Goal: Task Accomplishment & Management: Manage account settings

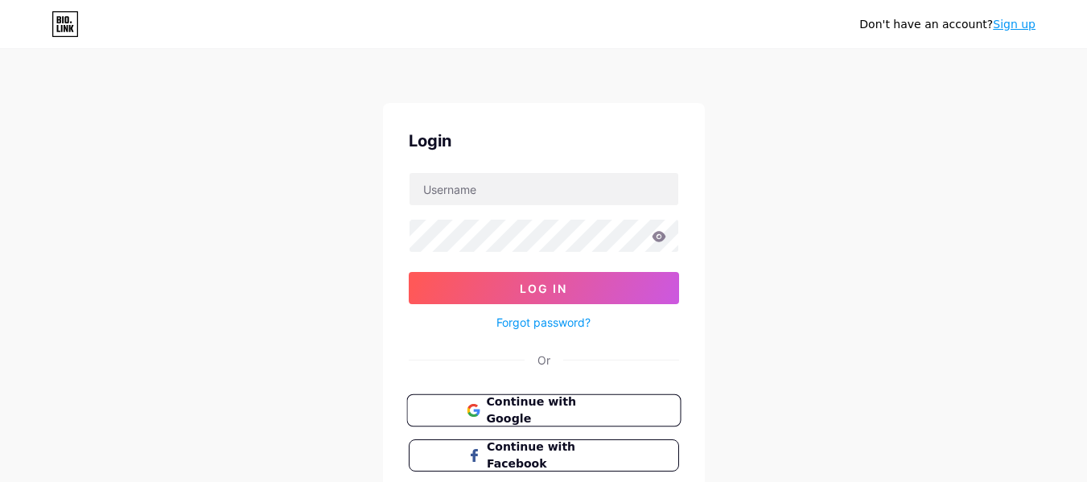
click at [555, 409] on span "Continue with Google" at bounding box center [553, 410] width 134 height 35
click at [568, 193] on input "text" at bounding box center [543, 189] width 269 height 32
type input "[EMAIL_ADDRESS][DOMAIN_NAME]"
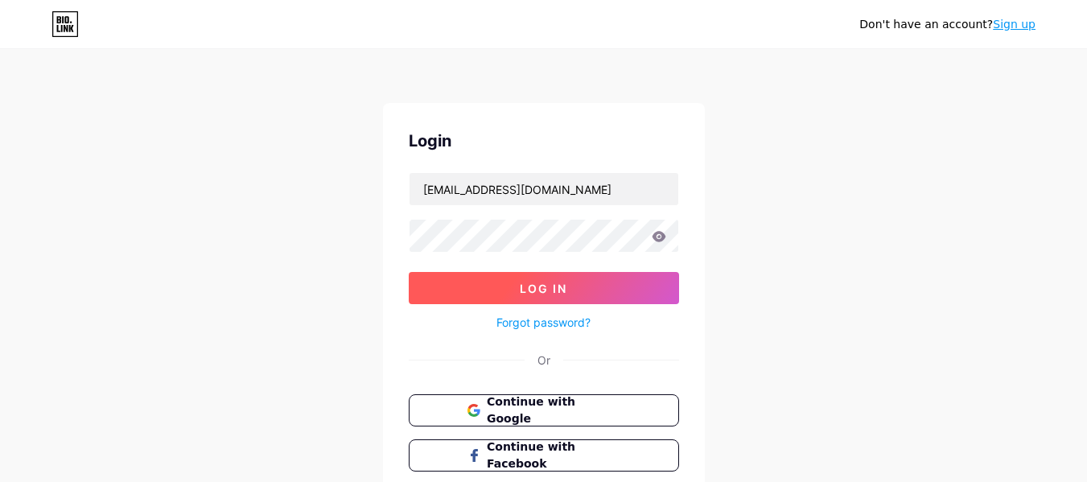
click at [531, 297] on button "Log In" at bounding box center [544, 288] width 270 height 32
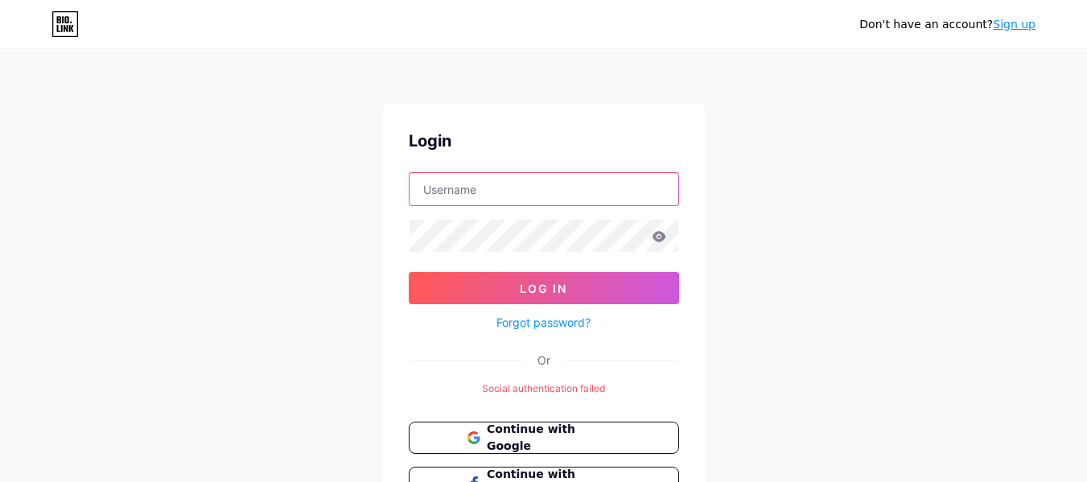
click at [516, 193] on input "text" at bounding box center [543, 189] width 269 height 32
type input "mdmohsinmahir@gmail.com"
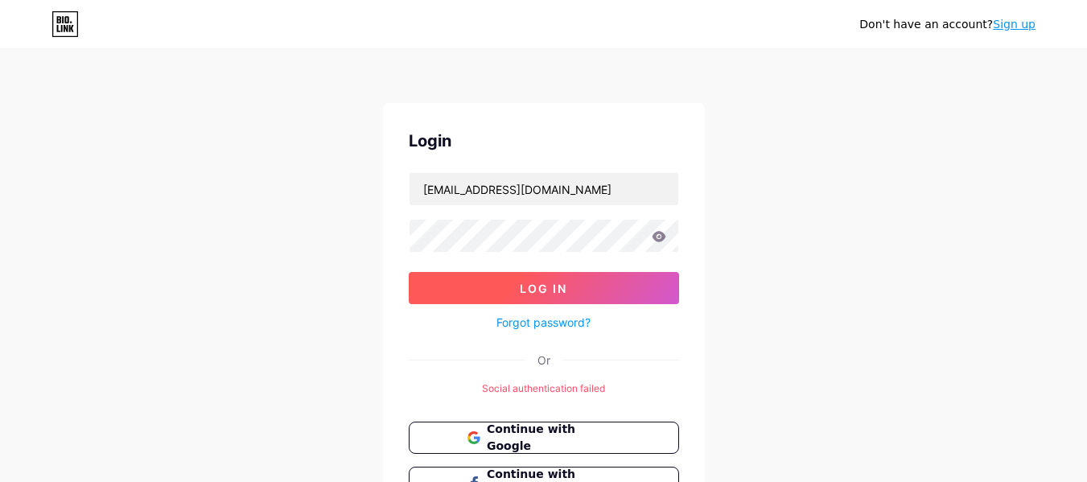
click at [528, 284] on span "Log In" at bounding box center [543, 288] width 47 height 14
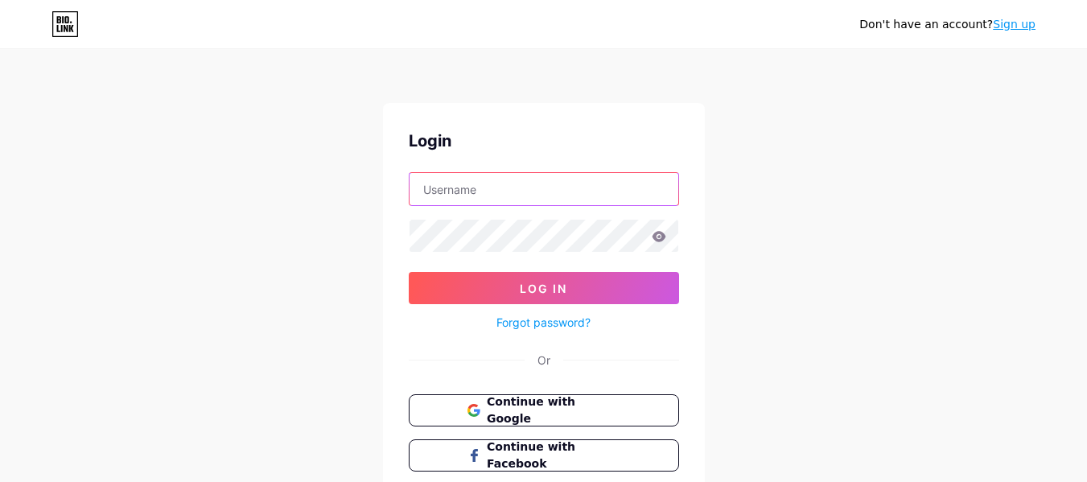
click at [508, 192] on input "text" at bounding box center [543, 189] width 269 height 32
type input "mdmohsinmahir@gmail.com"
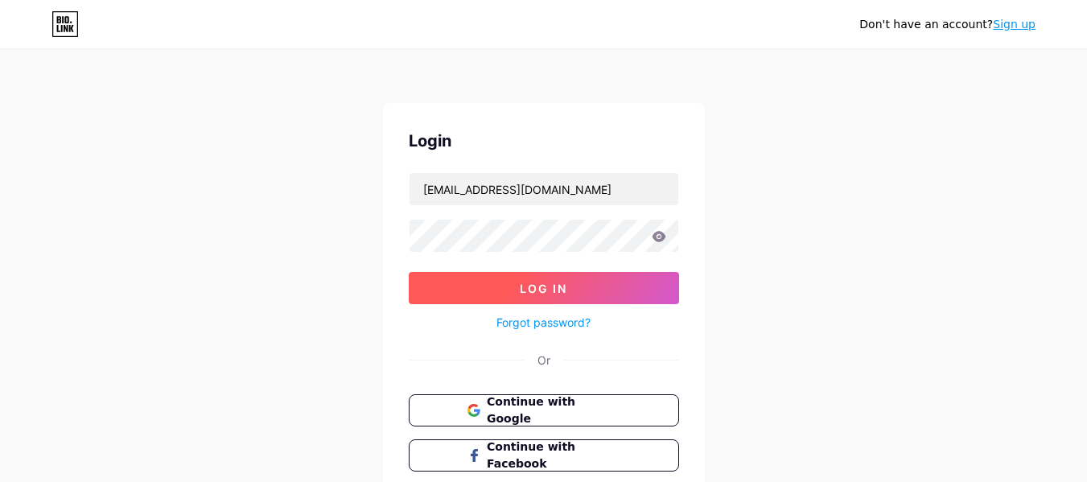
click at [520, 281] on span "Log In" at bounding box center [543, 288] width 47 height 14
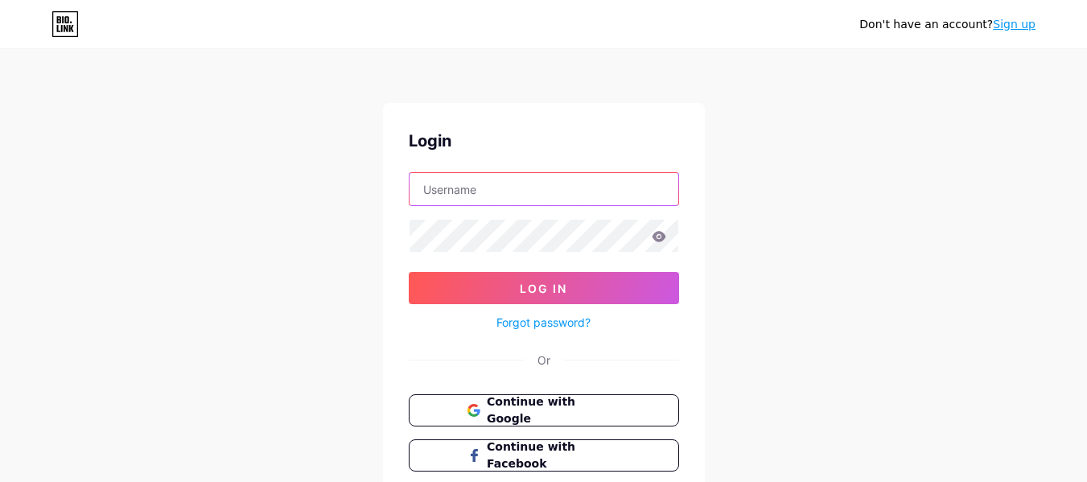
click at [522, 198] on input "text" at bounding box center [543, 189] width 269 height 32
type input "[EMAIL_ADDRESS][DOMAIN_NAME]"
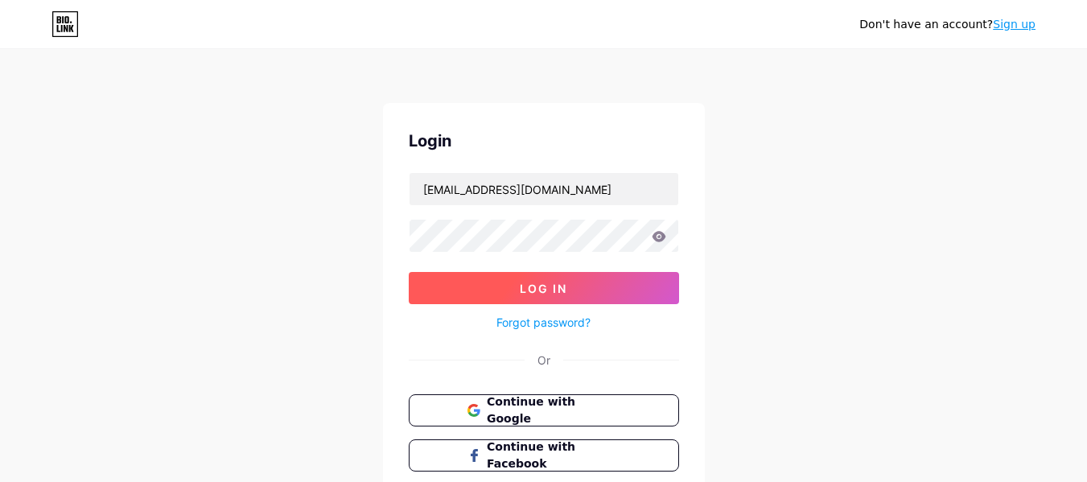
click at [528, 275] on button "Log In" at bounding box center [544, 288] width 270 height 32
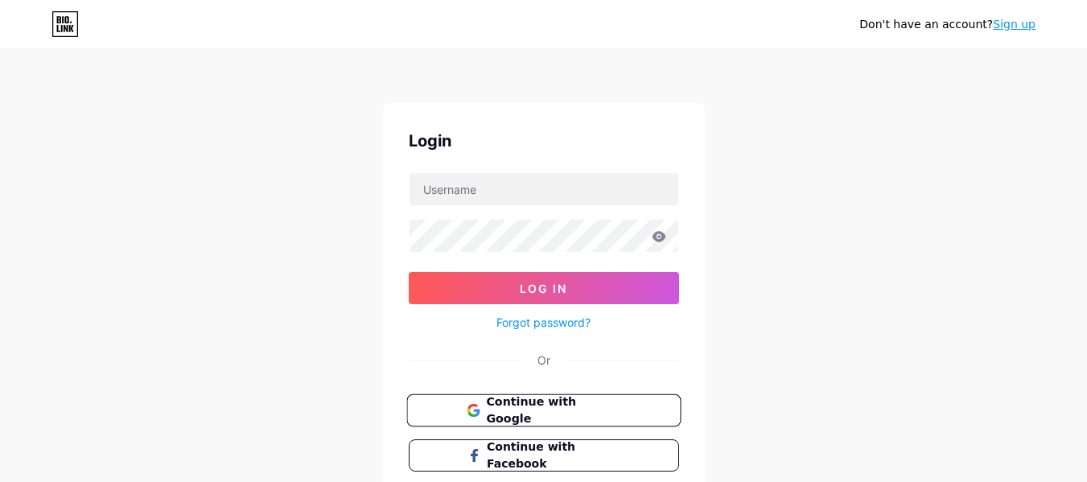
click at [528, 407] on span "Continue with Google" at bounding box center [553, 410] width 134 height 35
click at [498, 187] on input "text" at bounding box center [543, 189] width 269 height 32
type input "[EMAIL_ADDRESS][DOMAIN_NAME]"
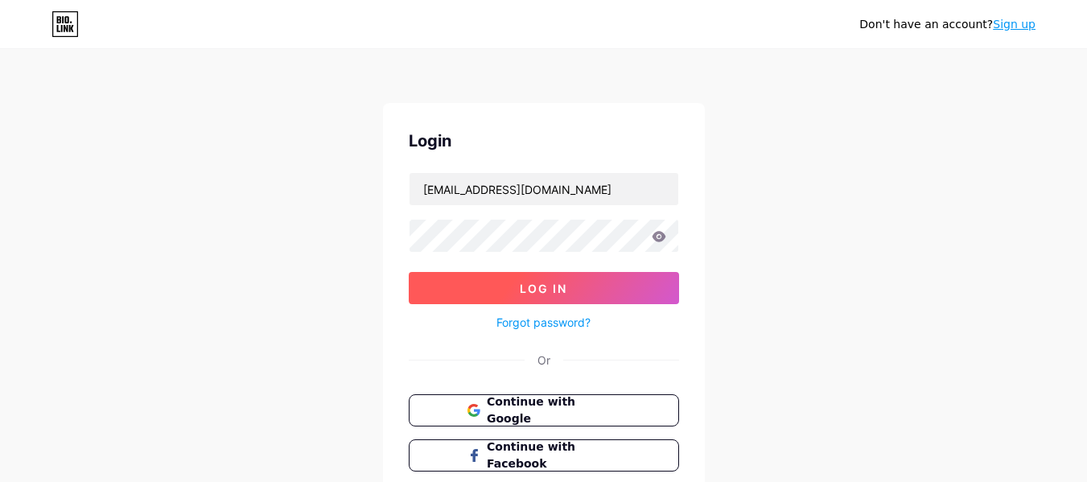
click at [530, 276] on button "Log In" at bounding box center [544, 288] width 270 height 32
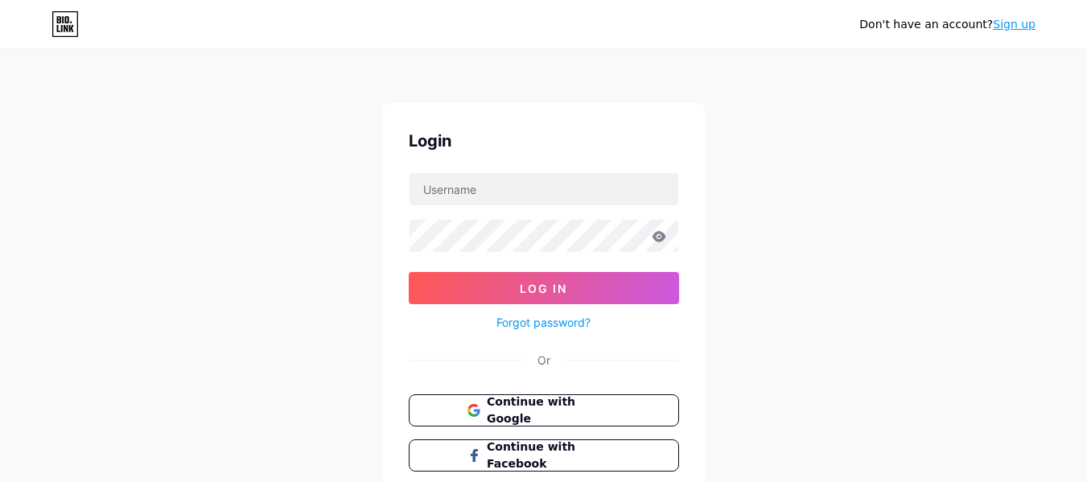
click at [56, 12] on icon at bounding box center [65, 24] width 25 height 25
click at [589, 199] on input "text" at bounding box center [543, 189] width 269 height 32
type input "[EMAIL_ADDRESS][DOMAIN_NAME]"
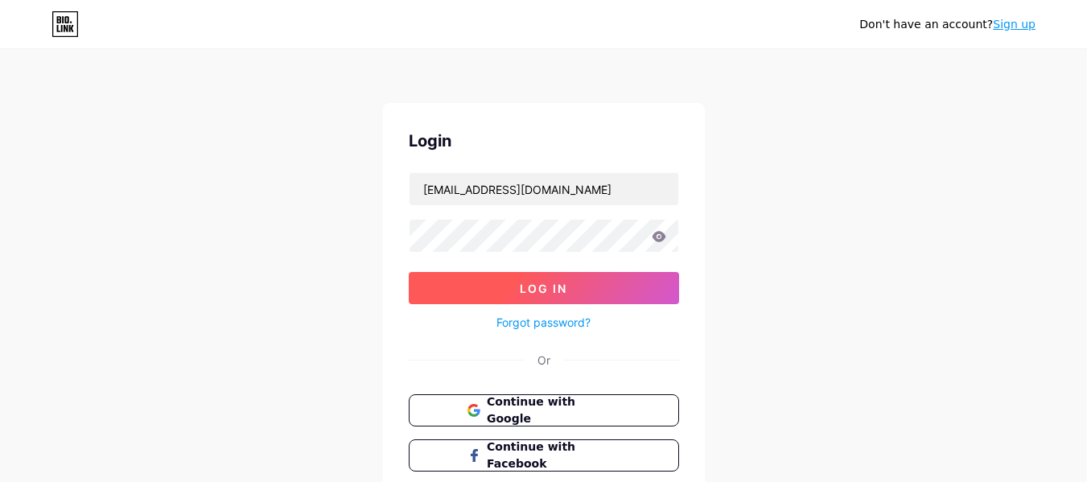
click at [519, 286] on button "Log In" at bounding box center [544, 288] width 270 height 32
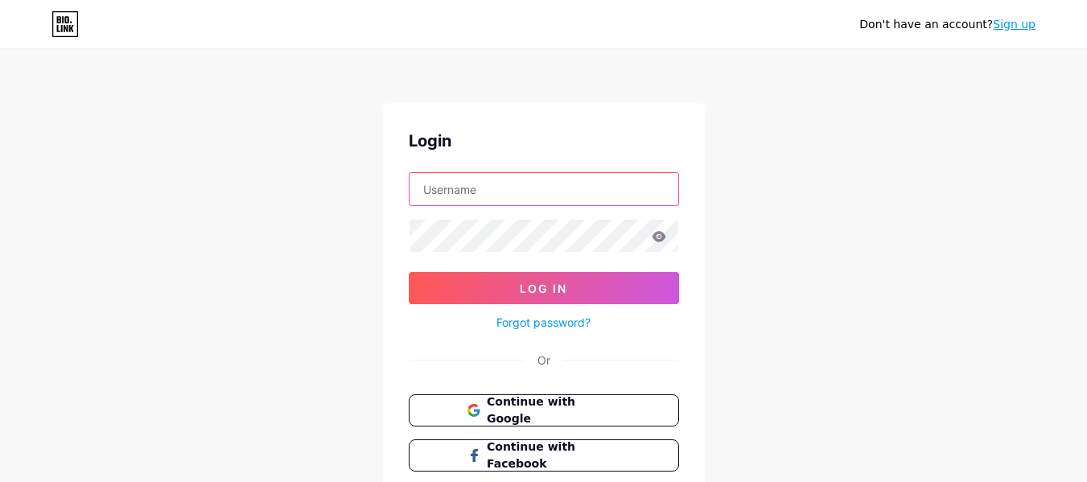
click at [557, 185] on input "text" at bounding box center [543, 189] width 269 height 32
click at [387, 330] on div "Login Log In Forgot password? Or Continue with Google Continue with Facebook Co…" at bounding box center [544, 322] width 322 height 439
click at [547, 186] on input "text" at bounding box center [543, 189] width 269 height 32
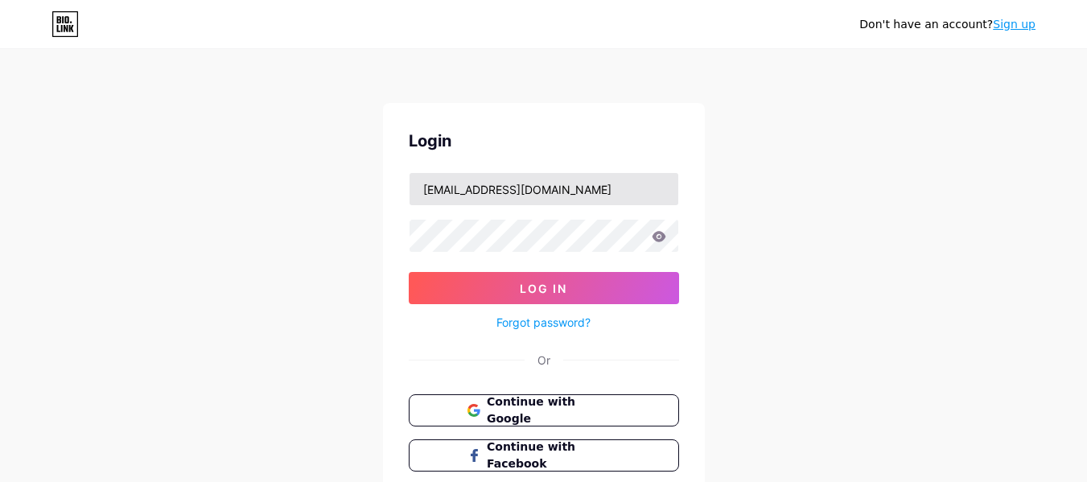
click at [510, 187] on input "[EMAIL_ADDRESS][DOMAIN_NAME]" at bounding box center [543, 189] width 269 height 32
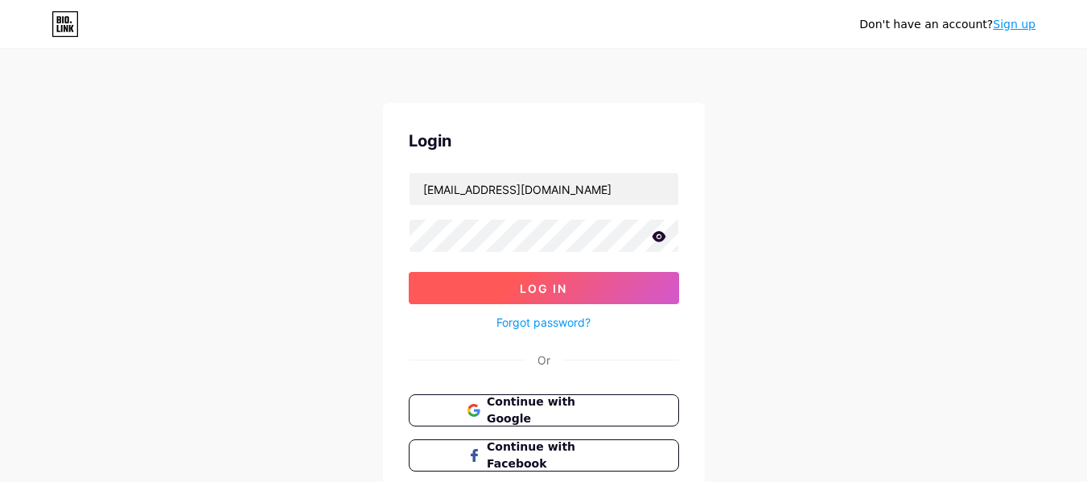
type input "mdmohsinmahirr@gmail.com"
click at [528, 289] on span "Log In" at bounding box center [543, 288] width 47 height 14
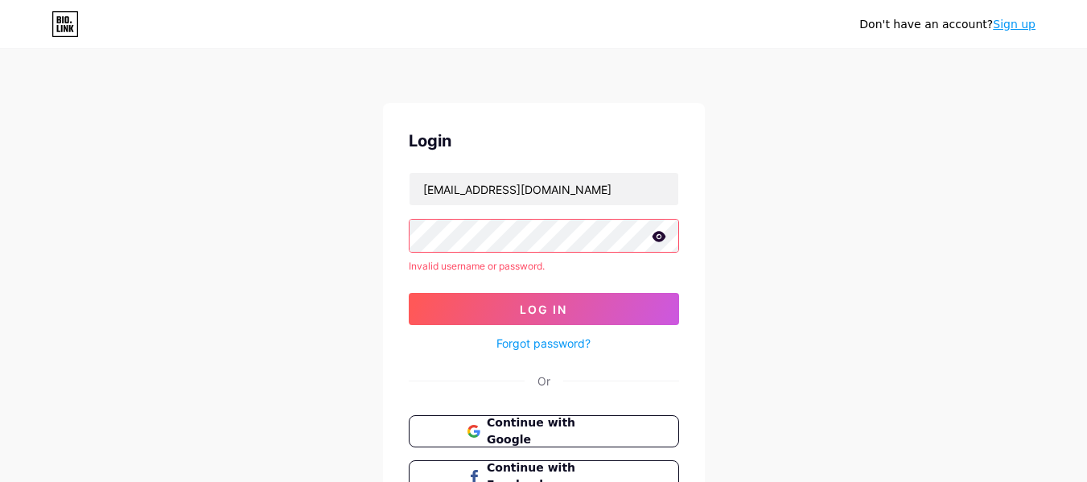
click at [660, 232] on icon at bounding box center [658, 236] width 14 height 10
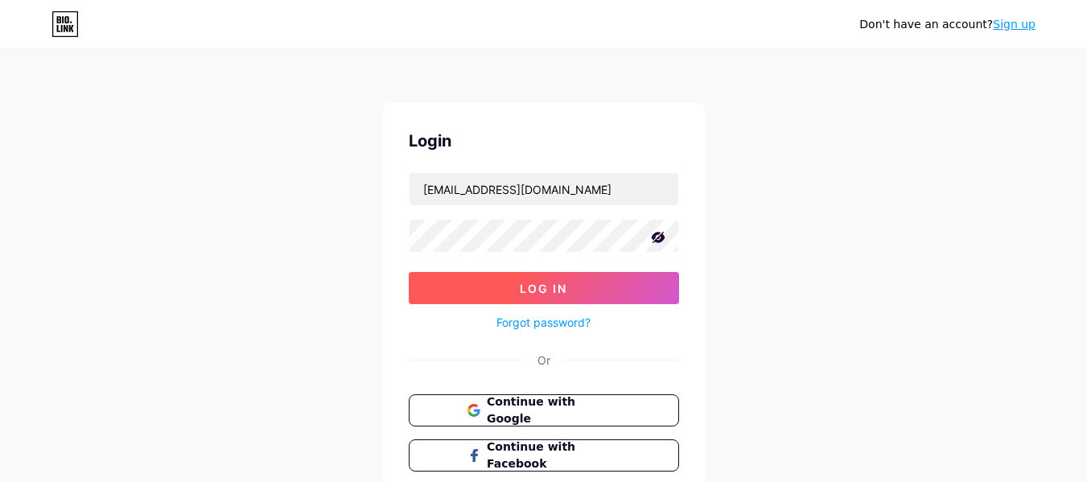
click at [432, 300] on button "Log In" at bounding box center [544, 288] width 270 height 32
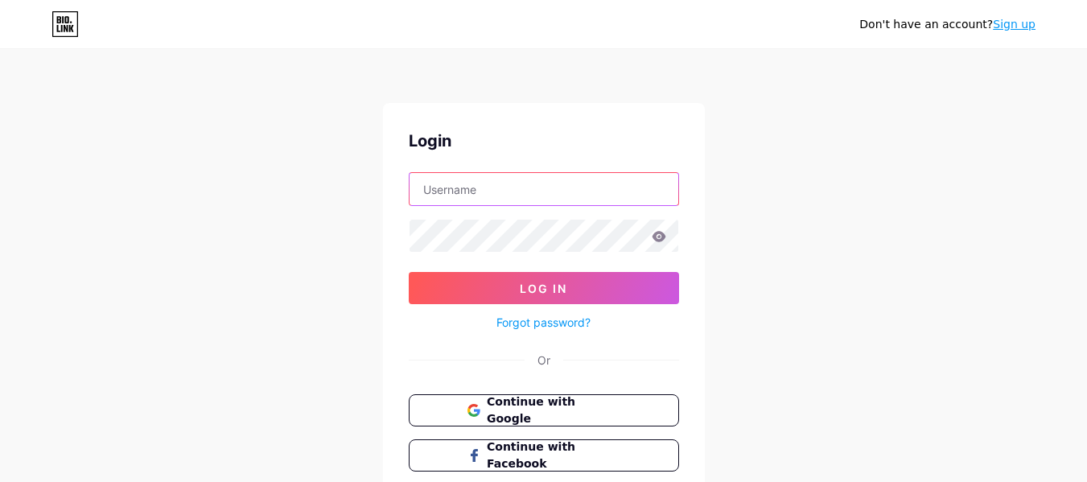
click at [505, 173] on input "text" at bounding box center [543, 189] width 269 height 32
type input "[EMAIL_ADDRESS][DOMAIN_NAME]"
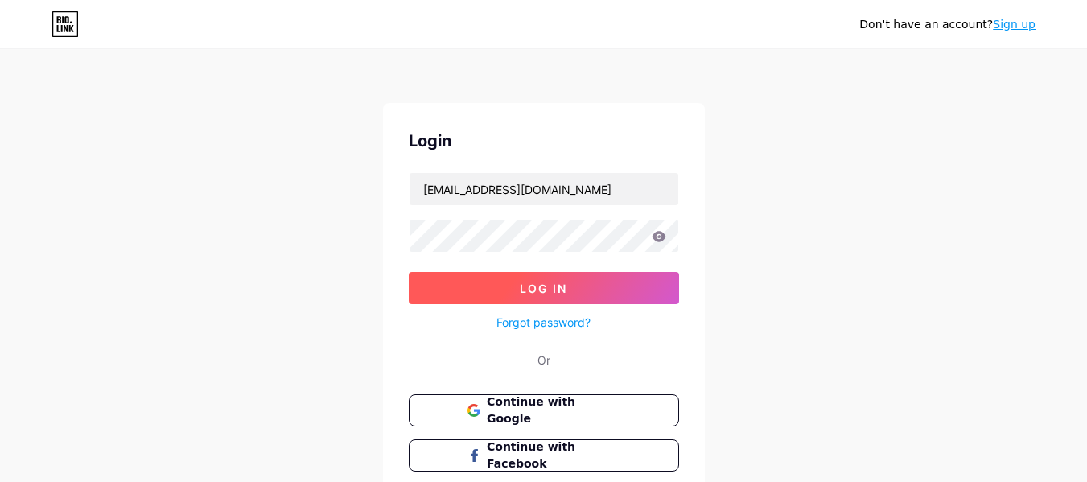
click at [507, 291] on button "Log In" at bounding box center [544, 288] width 270 height 32
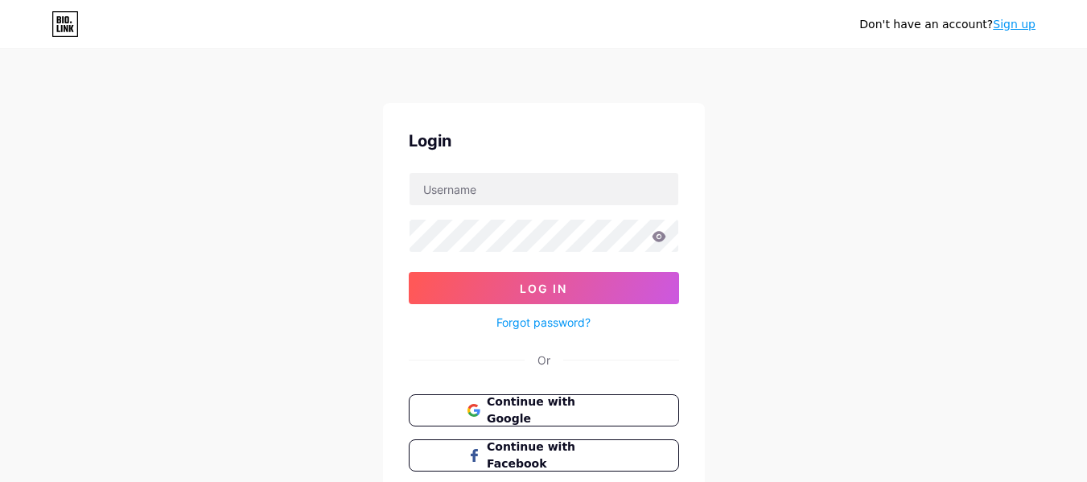
click at [849, 145] on div "Don't have an account? Sign up Login Log In Forgot password? Or Continue with G…" at bounding box center [543, 297] width 1087 height 594
